Goal: Book appointment/travel/reservation

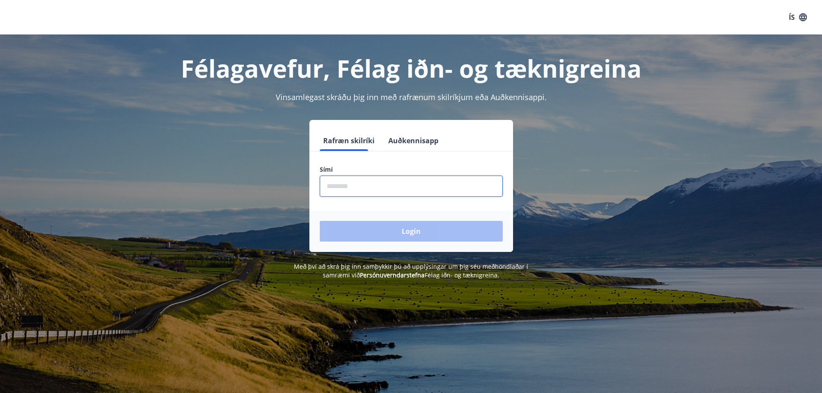
click at [389, 186] on input "phone" at bounding box center [411, 186] width 183 height 21
type input "********"
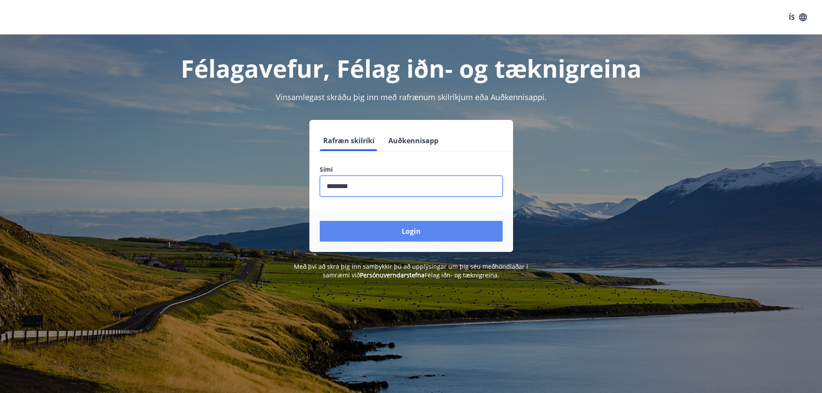
click at [396, 235] on button "Login" at bounding box center [411, 231] width 183 height 21
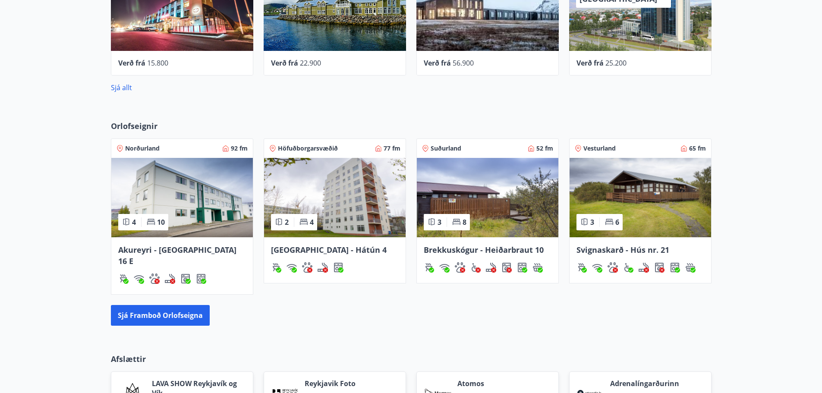
scroll to position [475, 0]
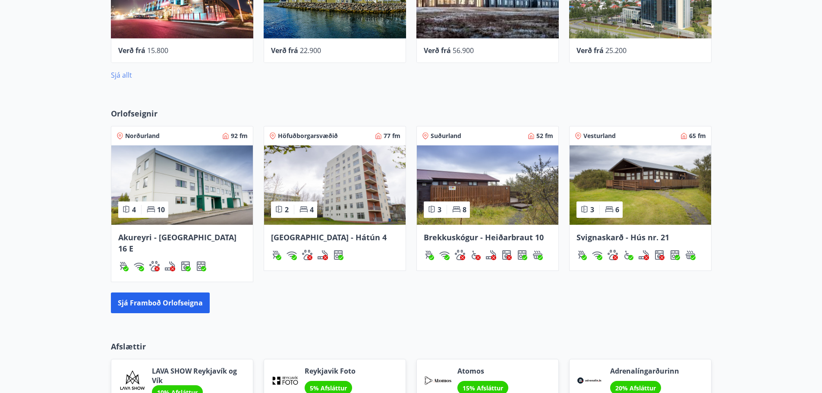
click at [125, 73] on link "Sjá allt" at bounding box center [121, 74] width 21 height 9
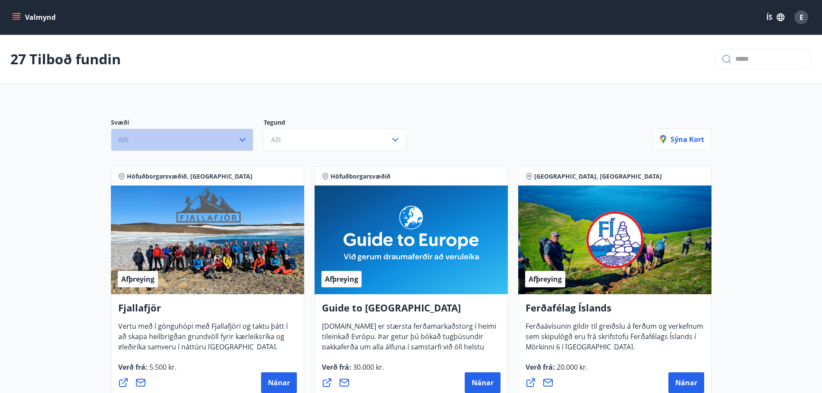
click at [244, 135] on icon "button" at bounding box center [242, 140] width 10 height 10
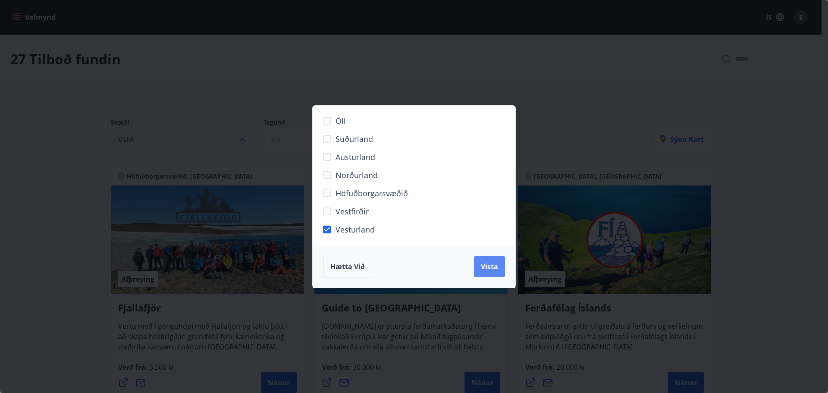
click at [483, 267] on span "Vista" at bounding box center [489, 266] width 17 height 9
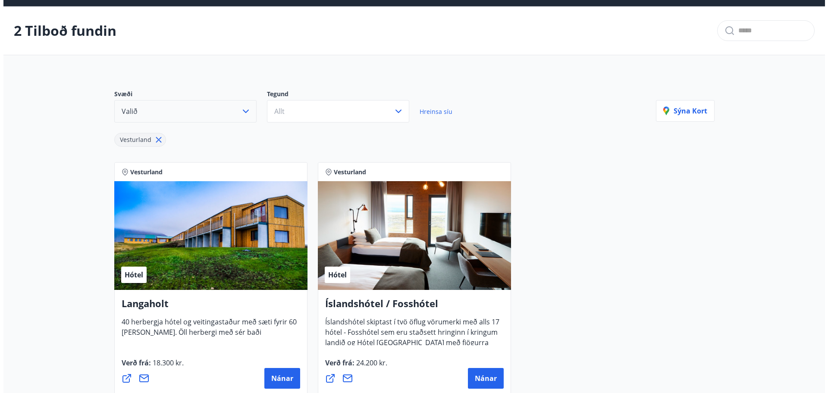
scroll to position [86, 0]
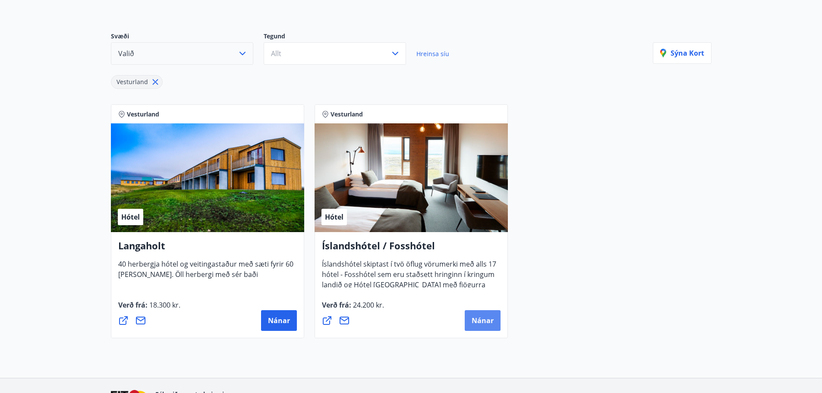
click at [483, 321] on span "Nánar" at bounding box center [483, 320] width 22 height 9
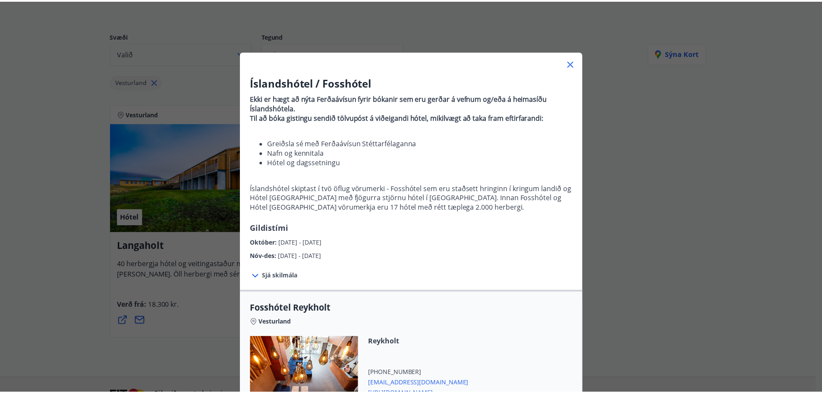
scroll to position [0, 0]
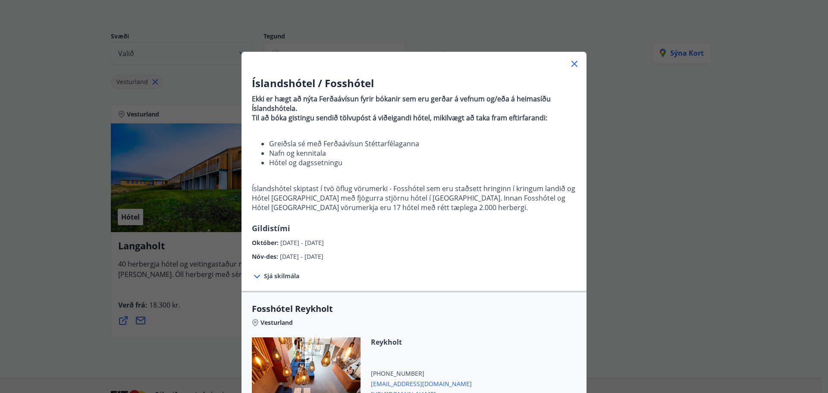
click at [571, 60] on icon at bounding box center [574, 64] width 10 height 10
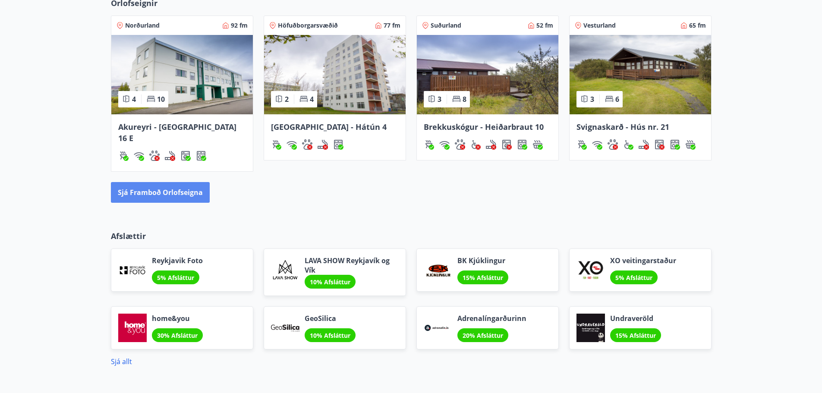
scroll to position [587, 0]
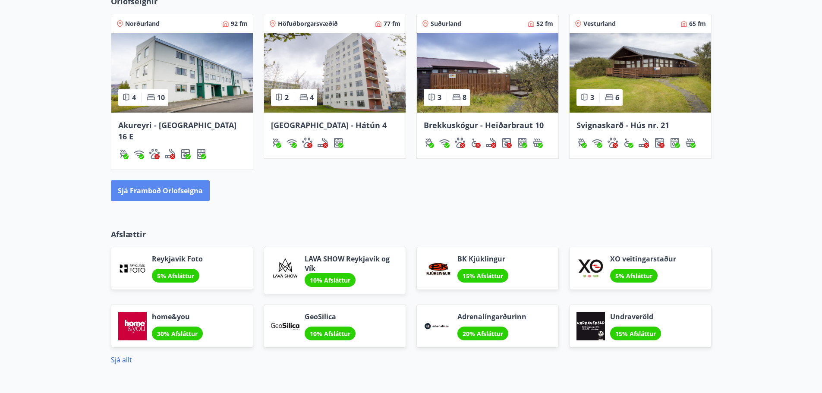
click at [164, 181] on button "Sjá framboð orlofseigna" at bounding box center [160, 190] width 99 height 21
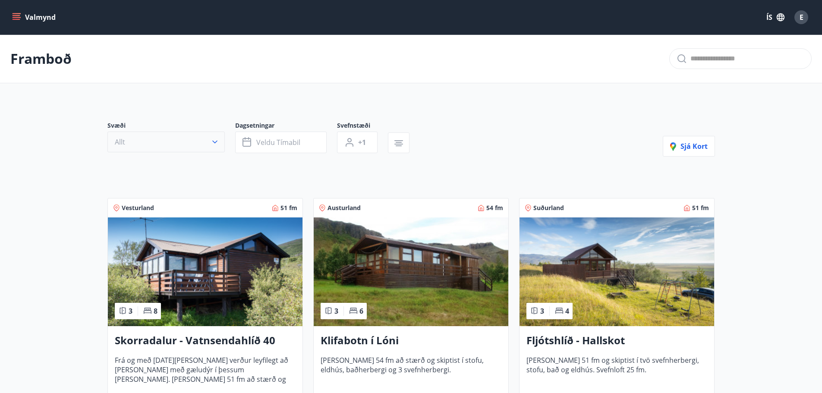
click at [216, 142] on icon "button" at bounding box center [214, 142] width 5 height 3
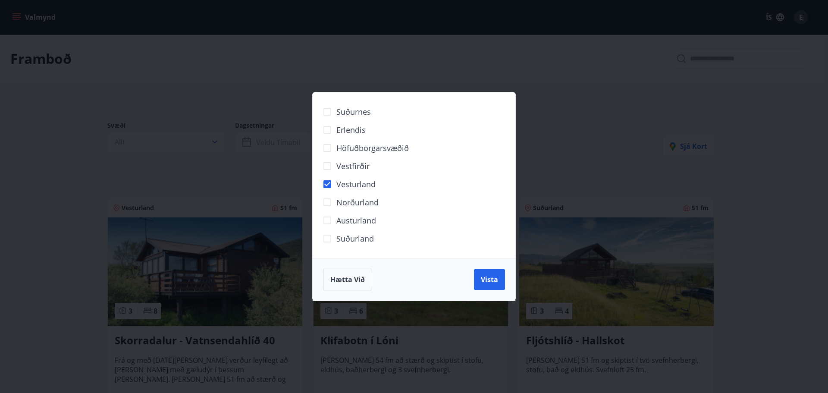
drag, startPoint x: 481, startPoint y: 274, endPoint x: 478, endPoint y: 238, distance: 36.0
click at [482, 273] on button "Vista" at bounding box center [489, 279] width 31 height 21
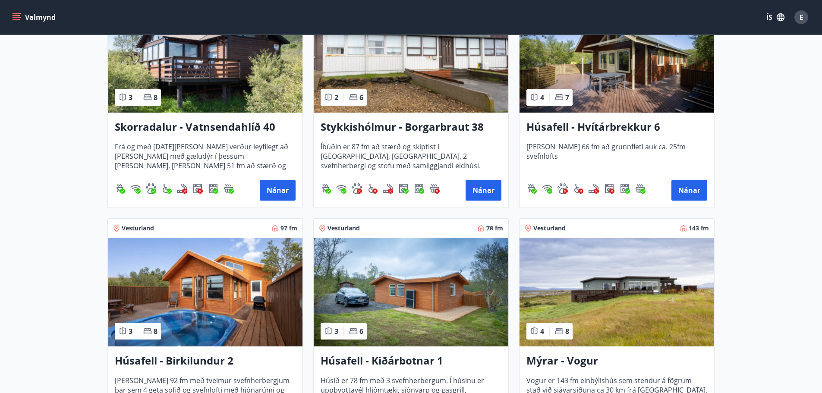
scroll to position [129, 0]
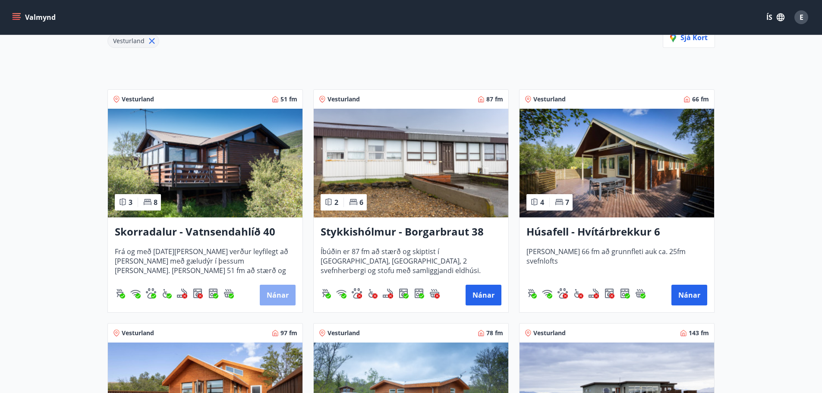
click at [272, 292] on button "Nánar" at bounding box center [278, 295] width 36 height 21
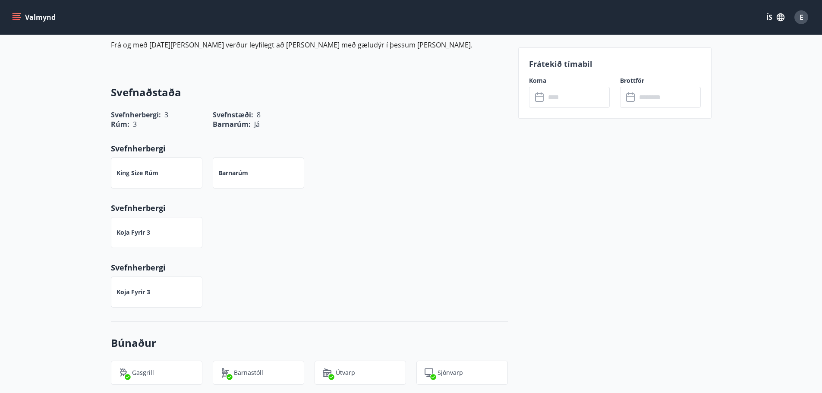
scroll to position [43, 0]
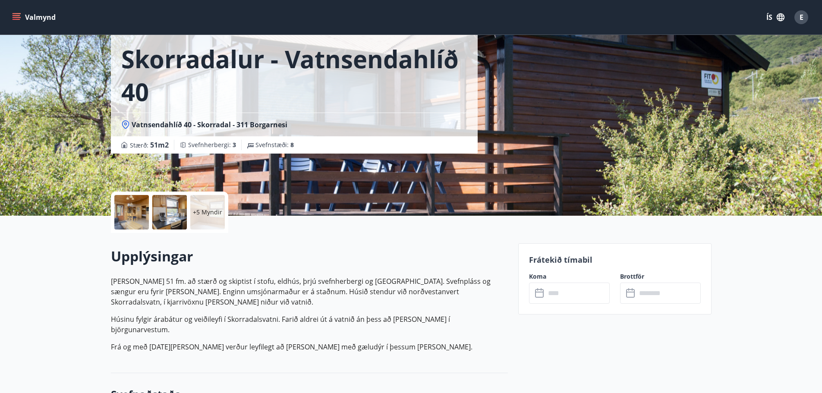
click at [569, 298] on input "text" at bounding box center [577, 293] width 64 height 21
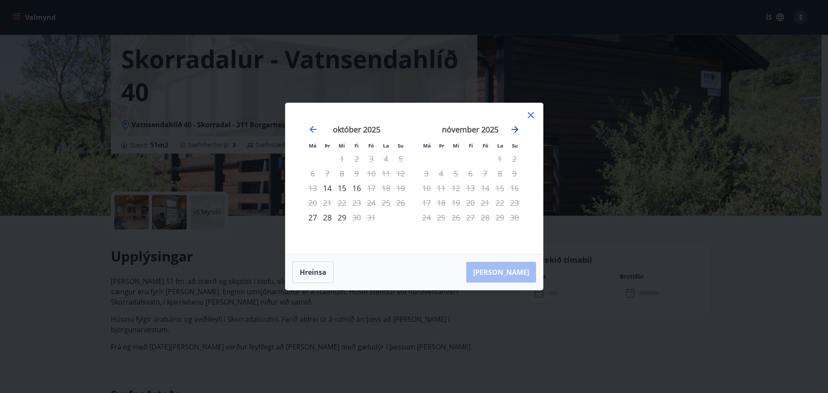
click at [515, 129] on icon "Move forward to switch to the next month." at bounding box center [515, 129] width 7 height 7
click at [531, 114] on icon at bounding box center [531, 115] width 6 height 6
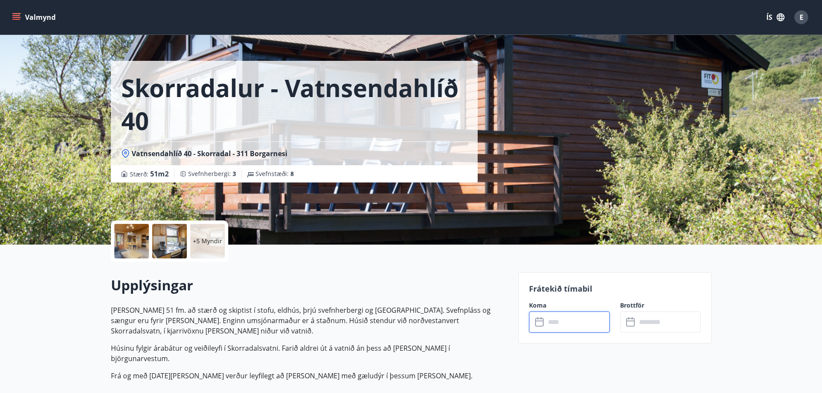
scroll to position [0, 0]
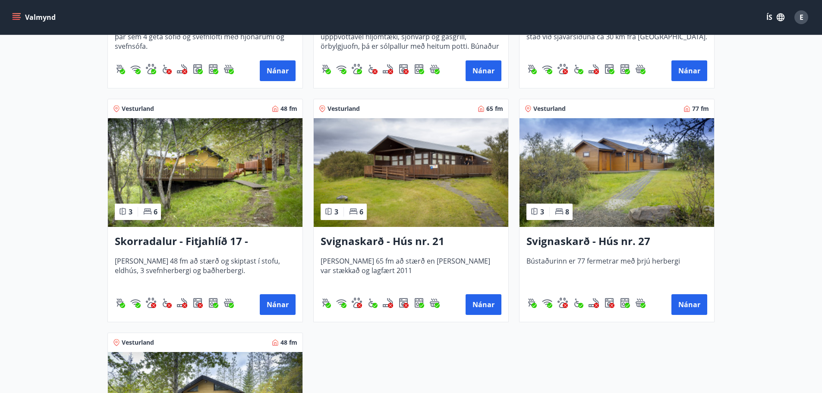
scroll to position [604, 0]
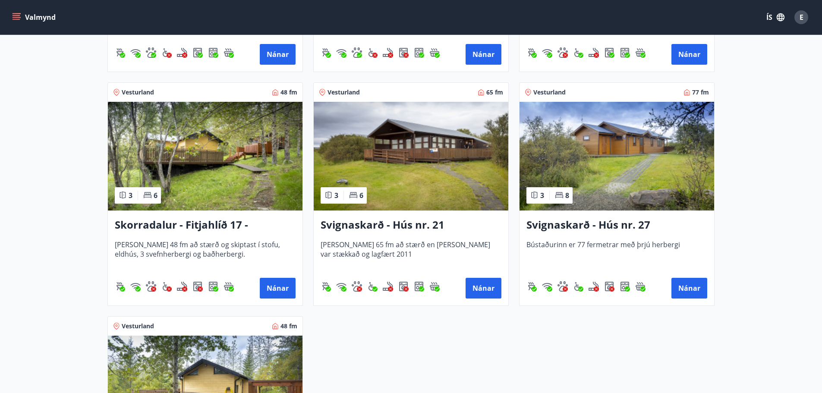
click at [210, 221] on h3 "Skorradalur - Fitjahlíð 17 - Neðra hús" at bounding box center [205, 225] width 181 height 16
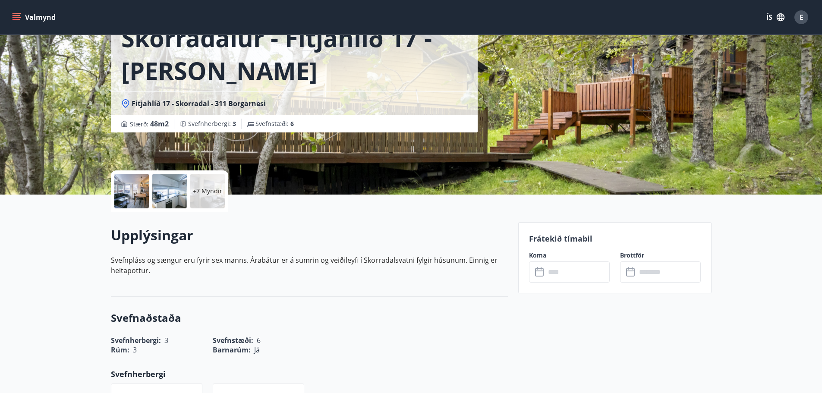
scroll to position [86, 0]
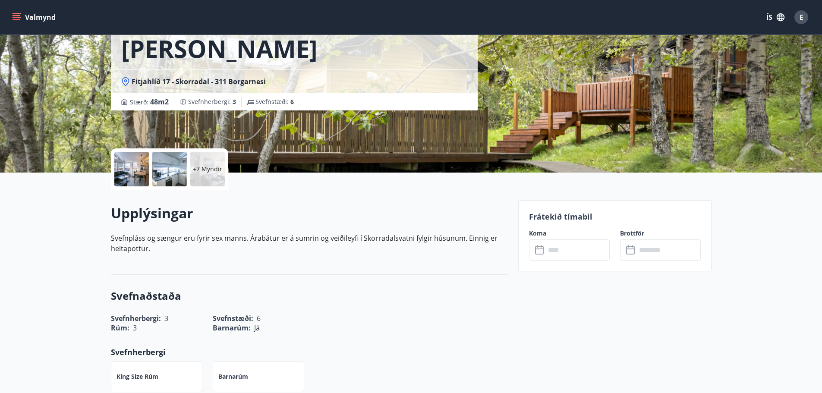
click at [556, 255] on input "text" at bounding box center [577, 249] width 64 height 21
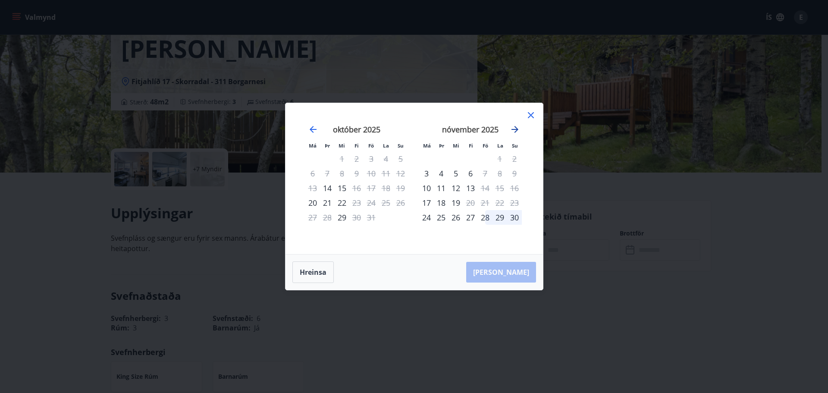
click at [515, 131] on icon "Move forward to switch to the next month." at bounding box center [515, 129] width 10 height 10
click at [515, 129] on icon "Move forward to switch to the next month." at bounding box center [515, 129] width 10 height 10
click at [531, 115] on icon at bounding box center [531, 115] width 10 height 10
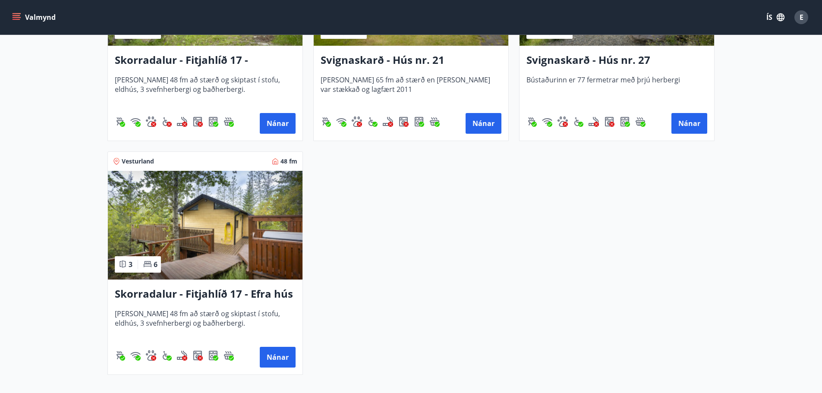
scroll to position [777, 0]
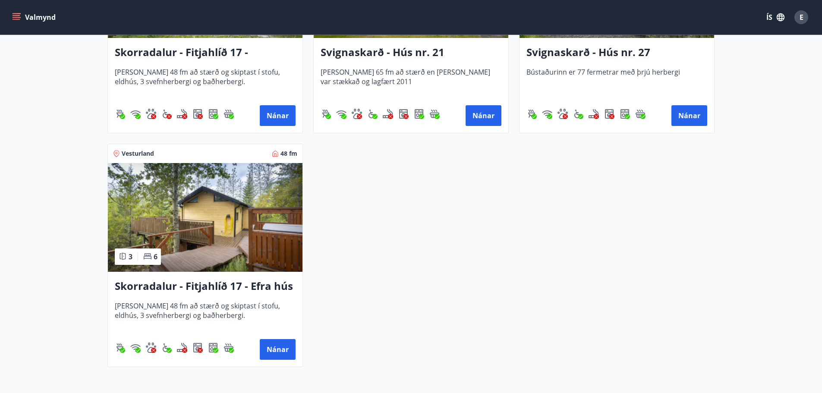
click at [216, 287] on h3 "Skorradalur - Fitjahlíð 17 - Efra hús" at bounding box center [205, 287] width 181 height 16
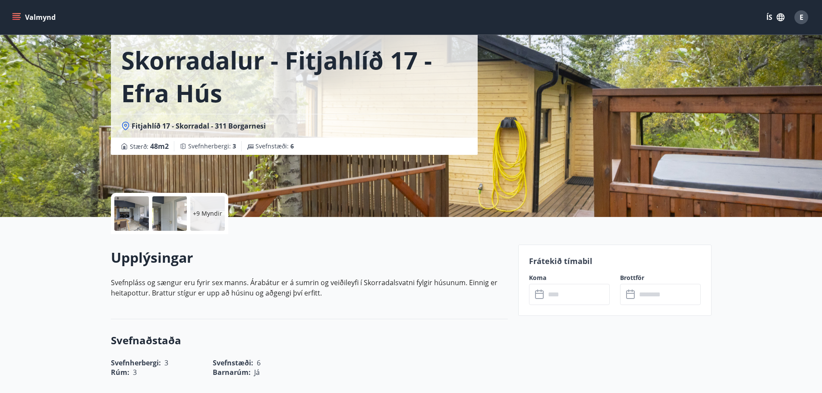
scroll to position [173, 0]
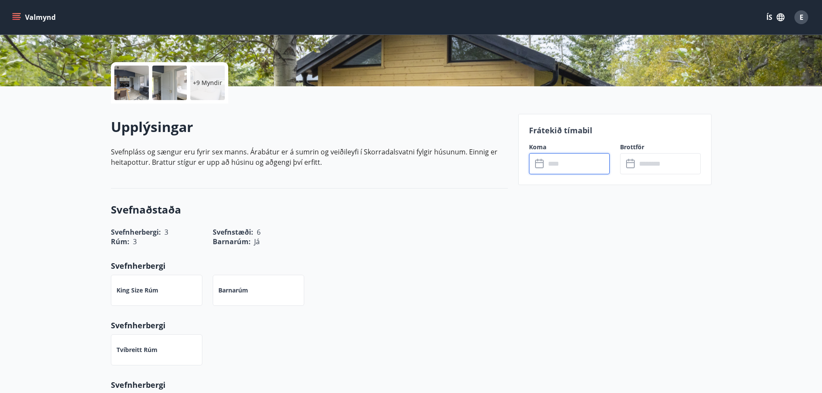
click at [568, 163] on input "text" at bounding box center [577, 163] width 64 height 21
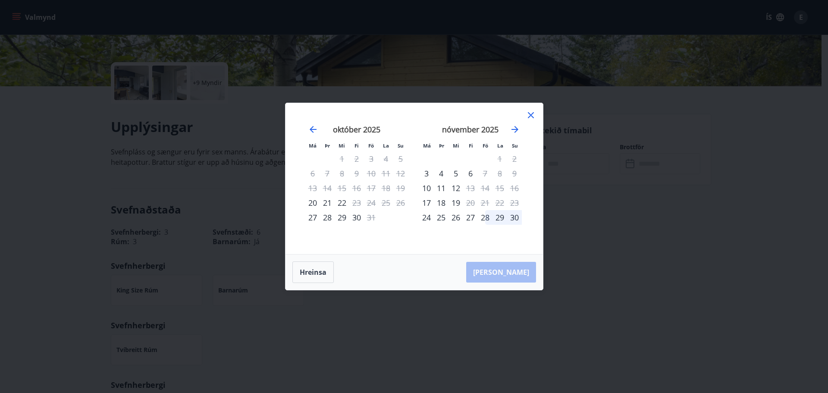
click at [528, 112] on icon at bounding box center [531, 115] width 10 height 10
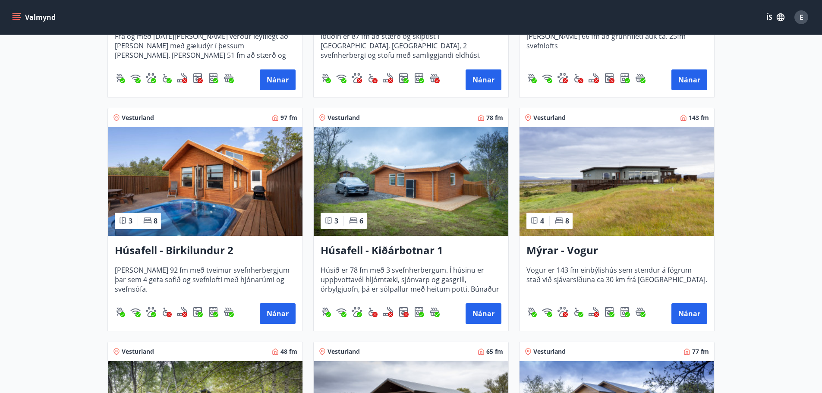
scroll to position [345, 0]
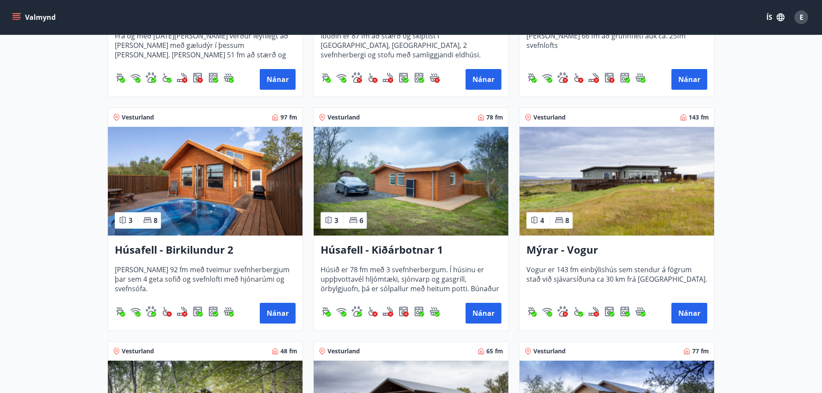
click at [380, 251] on h3 "Húsafell - Kiðárbotnar 1" at bounding box center [411, 250] width 181 height 16
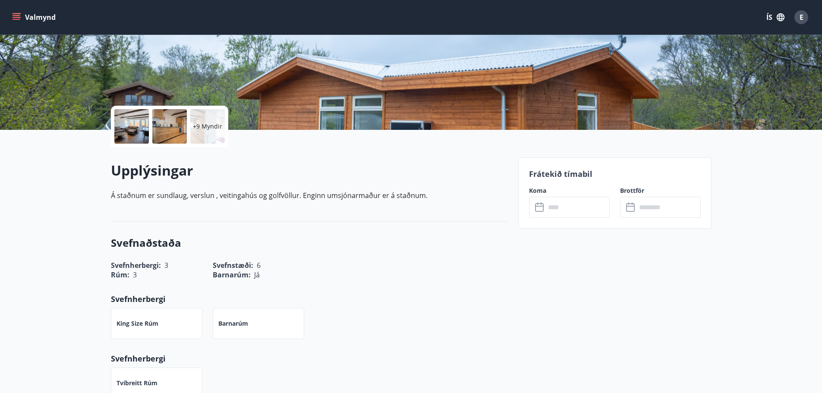
scroll to position [129, 0]
click at [575, 198] on input "text" at bounding box center [577, 206] width 64 height 21
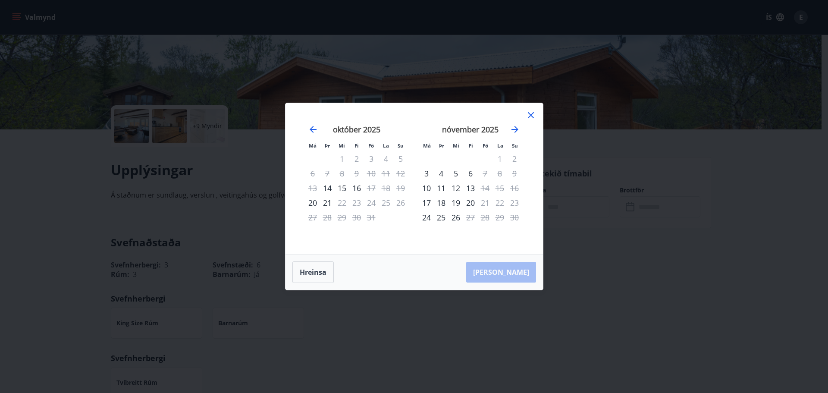
click at [531, 116] on icon at bounding box center [531, 115] width 10 height 10
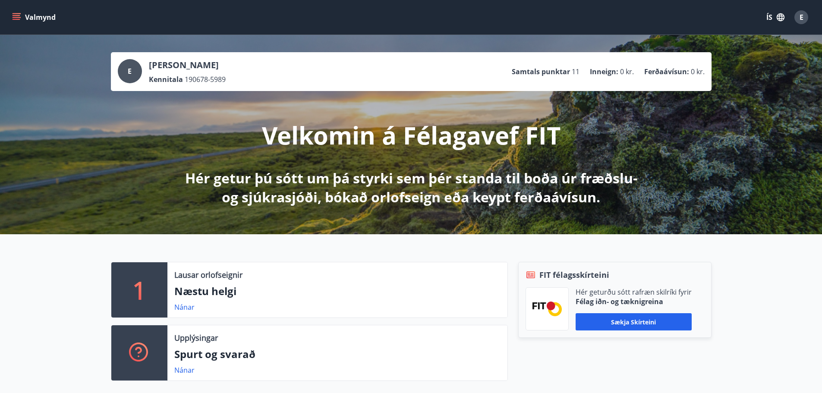
click at [16, 14] on icon "menu" at bounding box center [17, 13] width 9 height 1
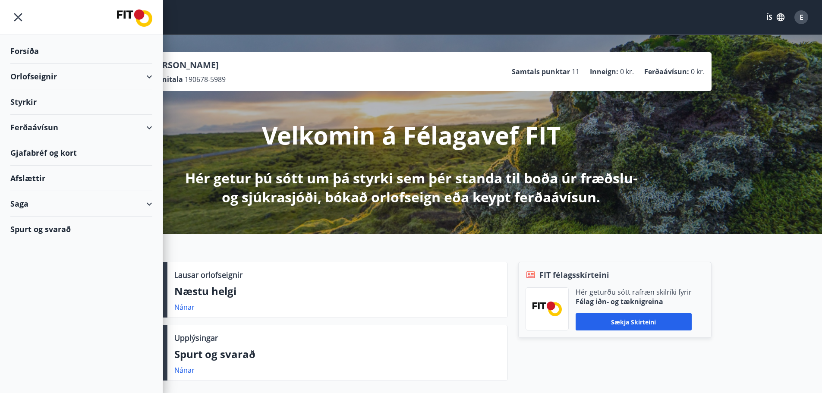
click at [57, 77] on div "Orlofseignir" at bounding box center [81, 76] width 142 height 25
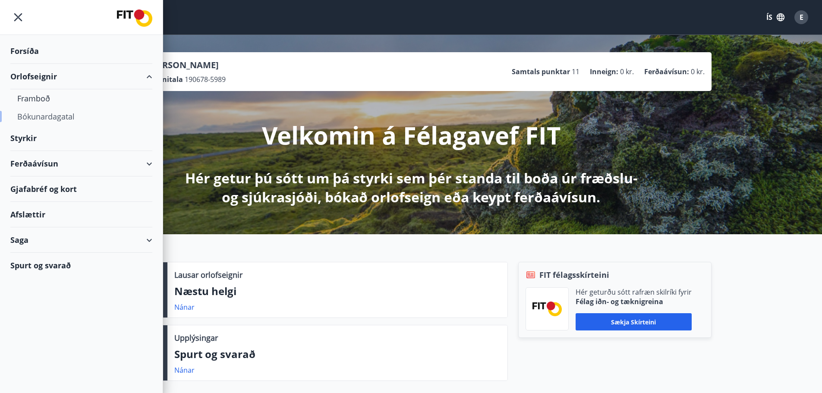
click at [53, 115] on div "Bókunardagatal" at bounding box center [81, 116] width 128 height 18
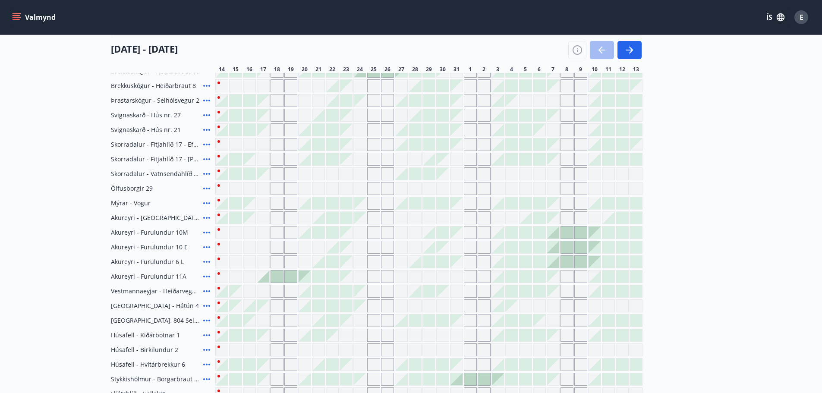
scroll to position [255, 0]
